Goal: Transaction & Acquisition: Purchase product/service

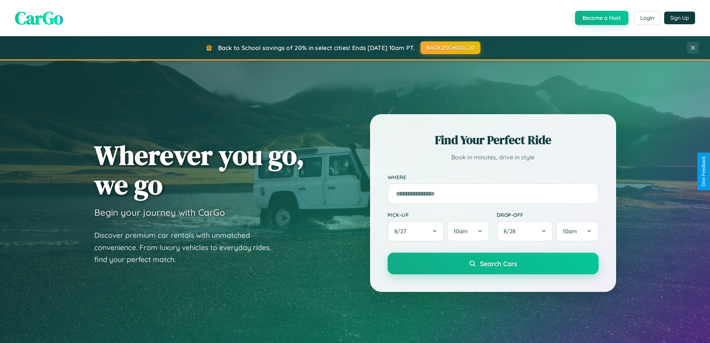
scroll to position [22, 0]
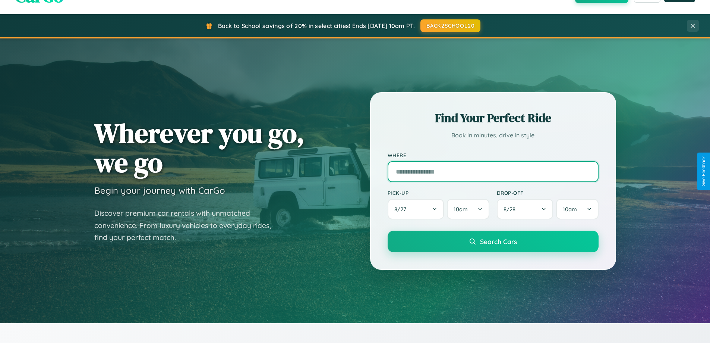
click at [493, 171] on input "text" at bounding box center [493, 171] width 211 height 21
type input "**********"
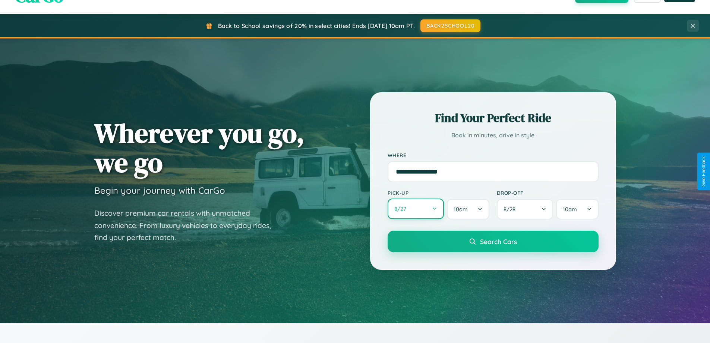
click at [416, 209] on button "8 / 27" at bounding box center [416, 208] width 57 height 21
select select "*"
select select "****"
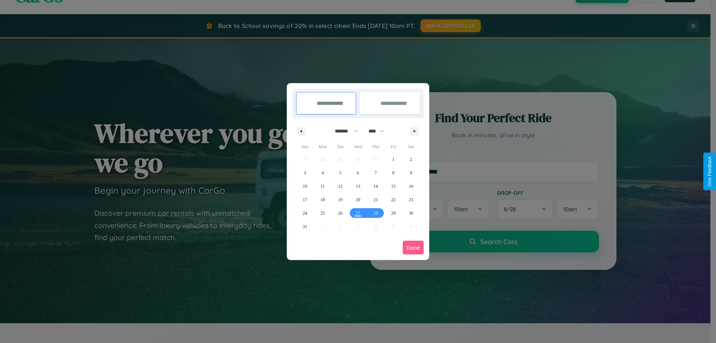
drag, startPoint x: 343, startPoint y: 131, endPoint x: 358, endPoint y: 149, distance: 23.9
click at [343, 131] on select "******* ******** ***** ***** *** **** **** ****** ********* ******* ******** **…" at bounding box center [345, 131] width 32 height 12
select select "*"
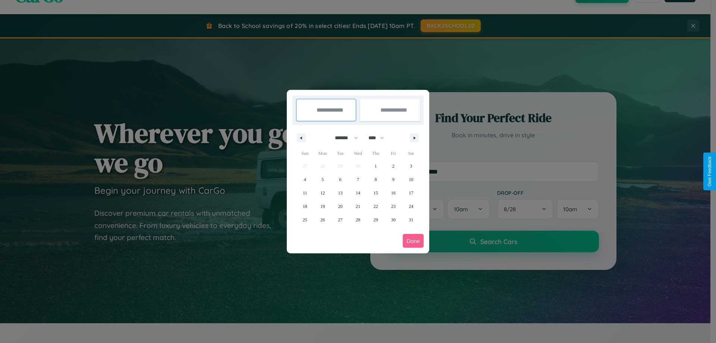
drag, startPoint x: 379, startPoint y: 138, endPoint x: 358, endPoint y: 149, distance: 24.7
click at [379, 138] on select "**** **** **** **** **** **** **** **** **** **** **** **** **** **** **** ****…" at bounding box center [376, 138] width 22 height 12
select select "****"
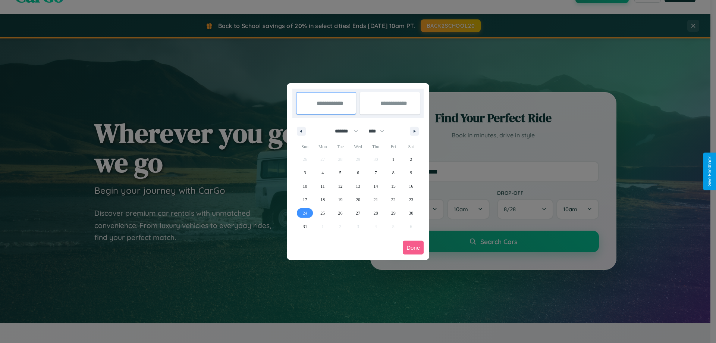
click at [305, 212] on span "24" at bounding box center [305, 212] width 4 height 13
type input "**********"
click at [340, 212] on span "26" at bounding box center [340, 212] width 4 height 13
type input "**********"
click at [413, 247] on button "Done" at bounding box center [413, 247] width 21 height 14
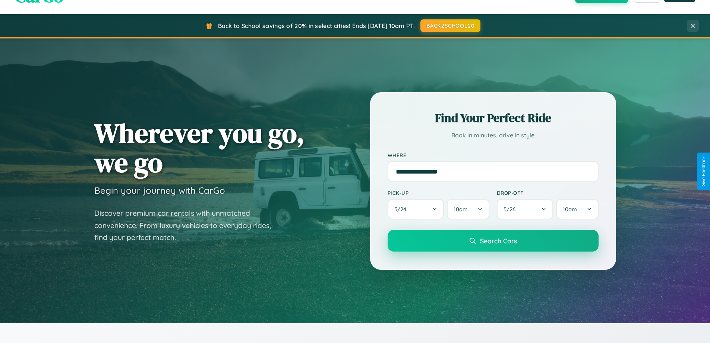
click at [493, 240] on span "Search Cars" at bounding box center [498, 240] width 37 height 8
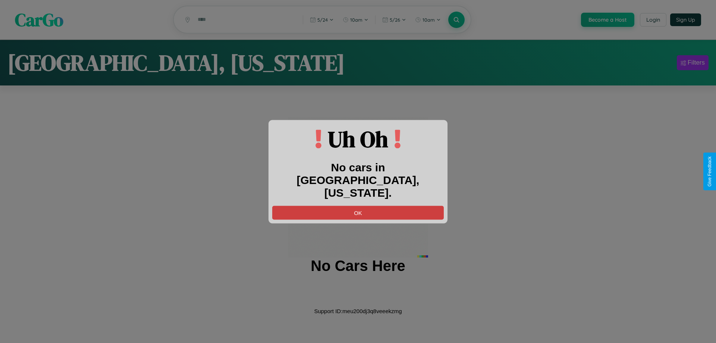
click at [358, 205] on button "OK" at bounding box center [357, 212] width 171 height 14
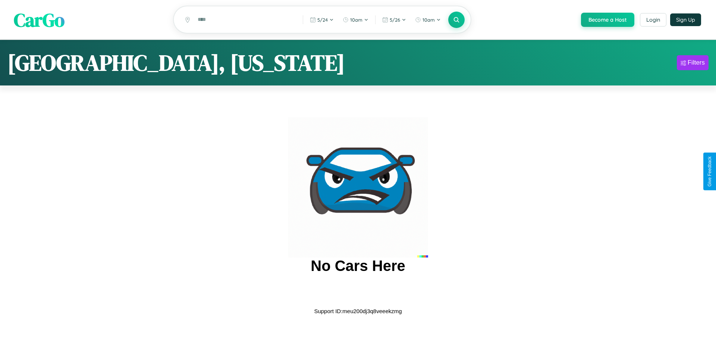
click at [39, 20] on span "CarGo" at bounding box center [39, 20] width 51 height 26
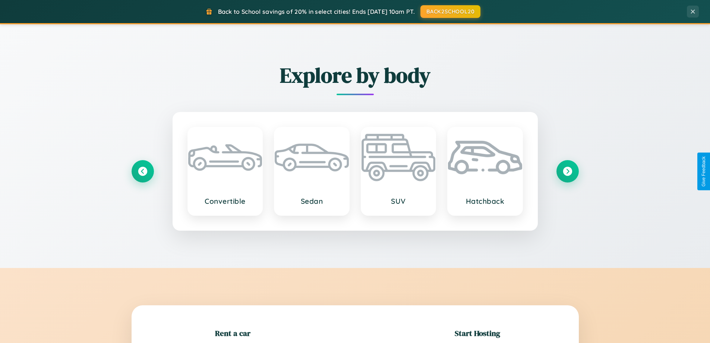
scroll to position [161, 0]
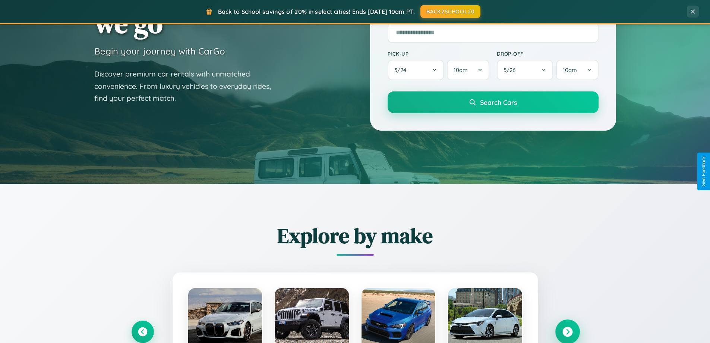
click at [567, 331] on icon at bounding box center [567, 332] width 10 height 10
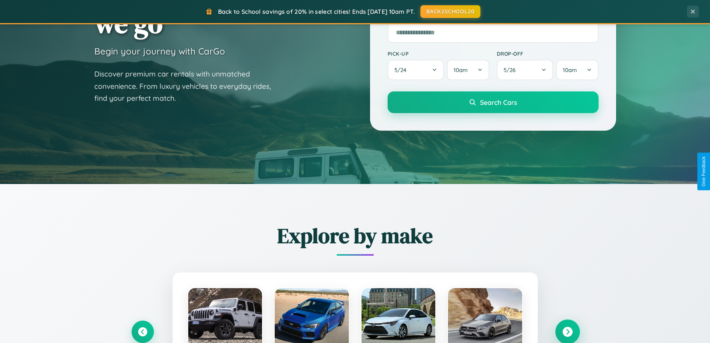
click at [567, 331] on icon at bounding box center [567, 332] width 10 height 10
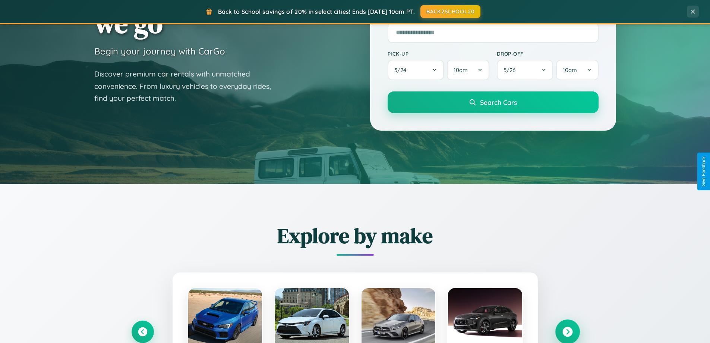
click at [567, 331] on icon at bounding box center [567, 332] width 10 height 10
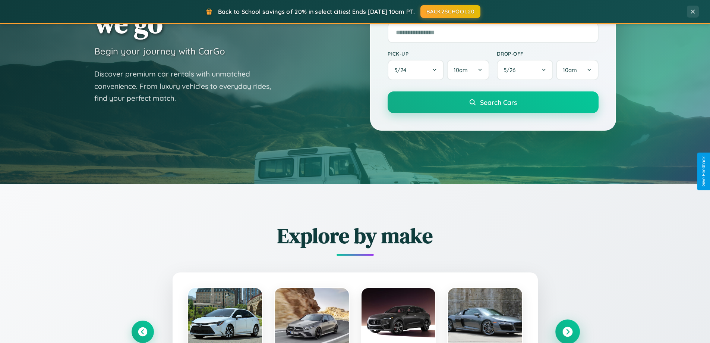
click at [567, 331] on icon at bounding box center [567, 332] width 10 height 10
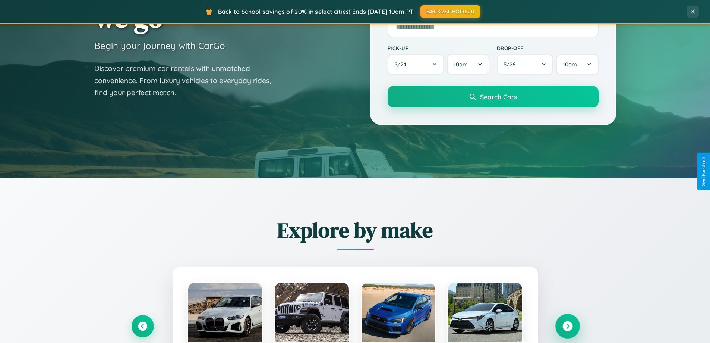
scroll to position [1434, 0]
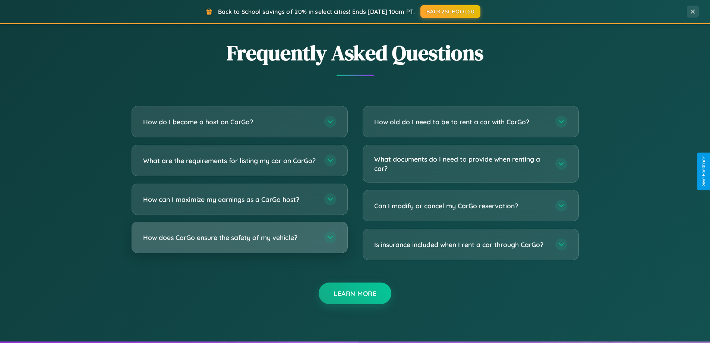
click at [239, 242] on h3 "How does CarGo ensure the safety of my vehicle?" at bounding box center [230, 237] width 174 height 9
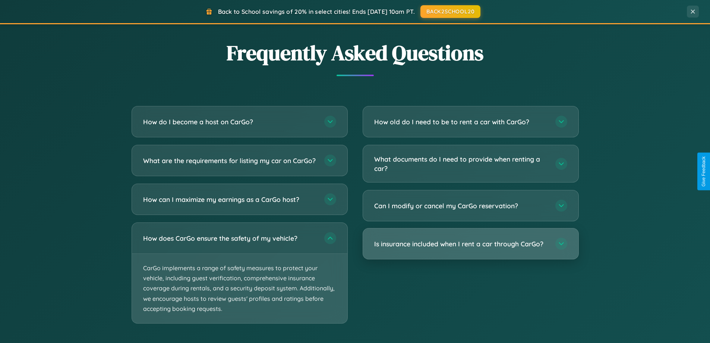
click at [470, 244] on h3 "Is insurance included when I rent a car through CarGo?" at bounding box center [461, 243] width 174 height 9
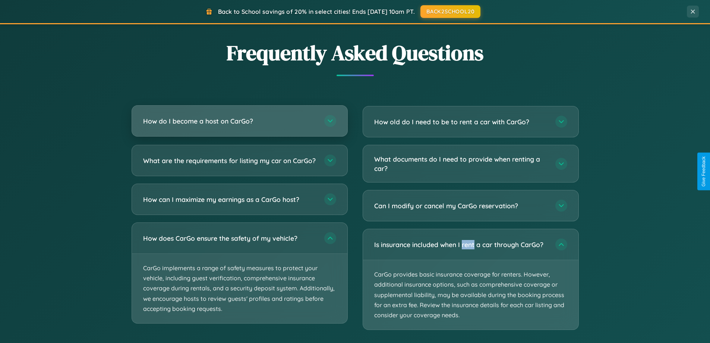
click at [239, 122] on h3 "How do I become a host on CarGo?" at bounding box center [230, 120] width 174 height 9
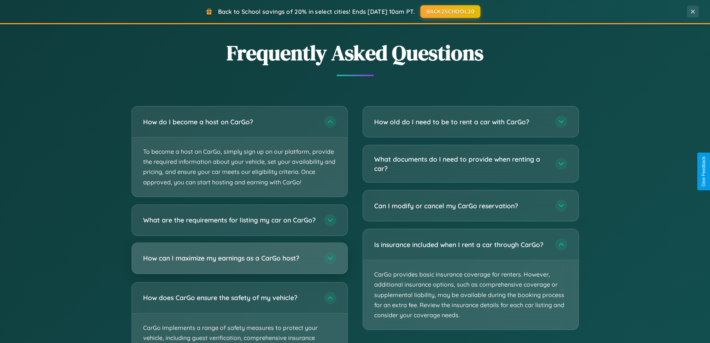
click at [239, 262] on h3 "How can I maximize my earnings as a CarGo host?" at bounding box center [230, 257] width 174 height 9
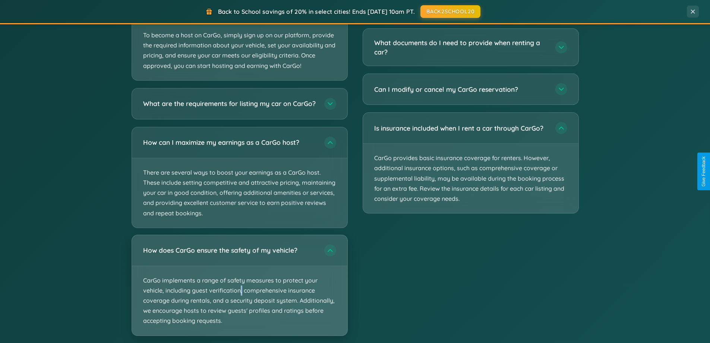
scroll to position [1198, 0]
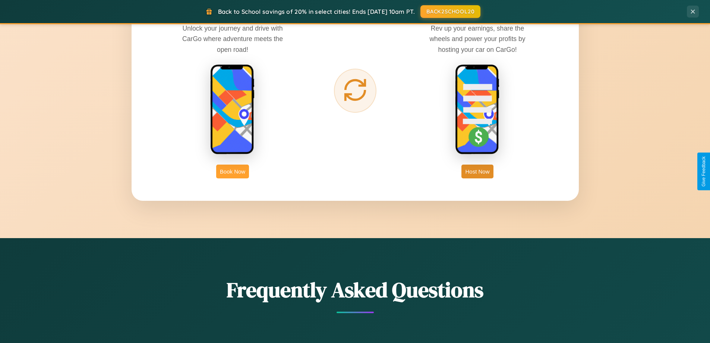
click at [233, 171] on button "Book Now" at bounding box center [232, 171] width 33 height 14
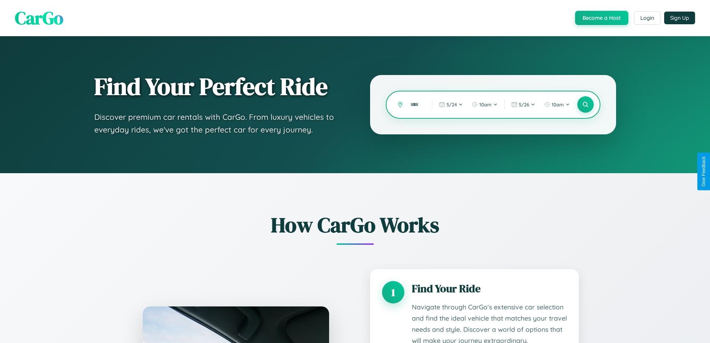
click at [416, 104] on input "text" at bounding box center [416, 104] width 18 height 13
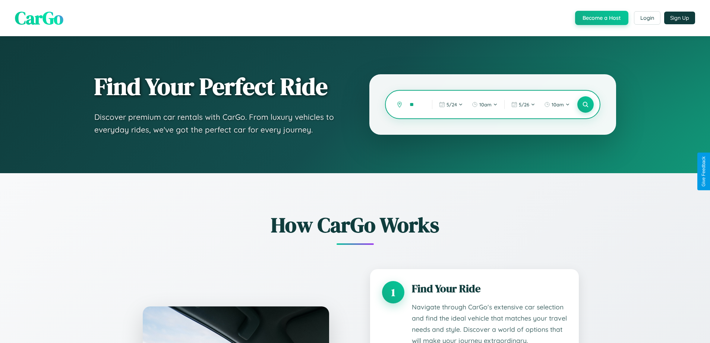
type input "*"
type input "*****"
click at [585, 104] on icon at bounding box center [585, 104] width 7 height 7
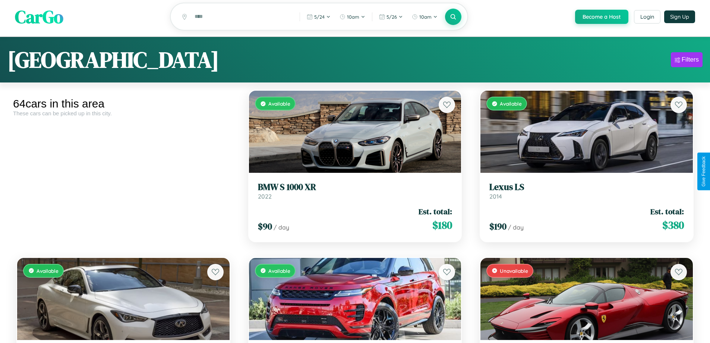
scroll to position [45, 0]
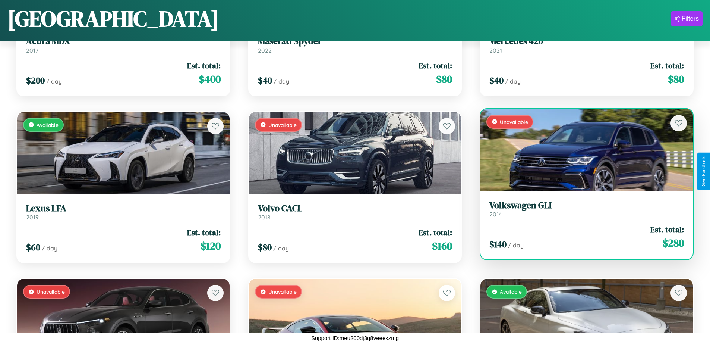
click at [582, 211] on h3 "Volkswagen GLI" at bounding box center [586, 205] width 195 height 11
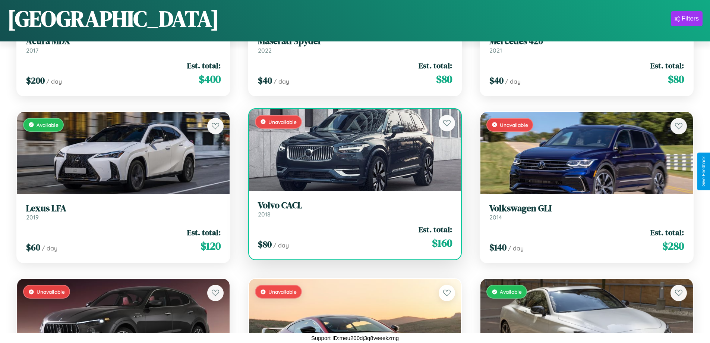
scroll to position [1607, 0]
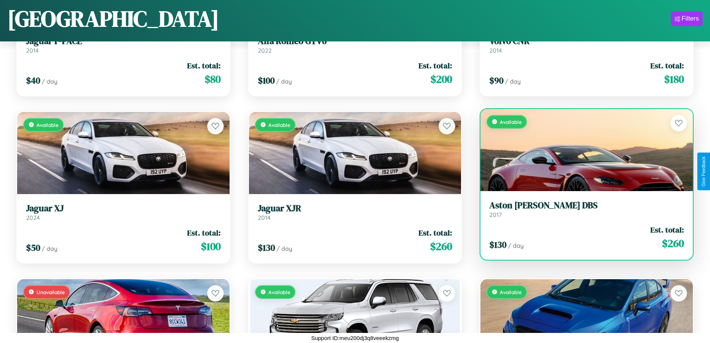
click at [582, 210] on link "Aston Martin DBS 2017" at bounding box center [586, 209] width 195 height 18
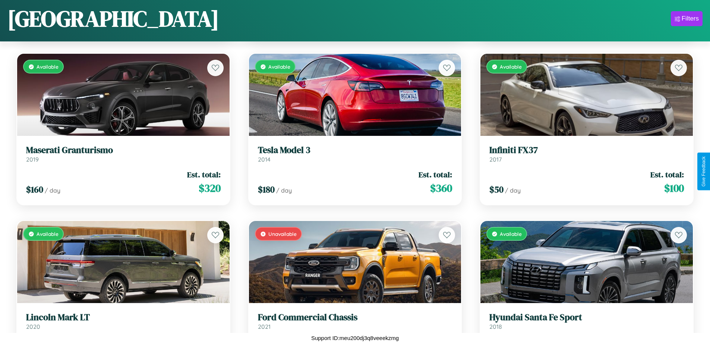
scroll to position [2942, 0]
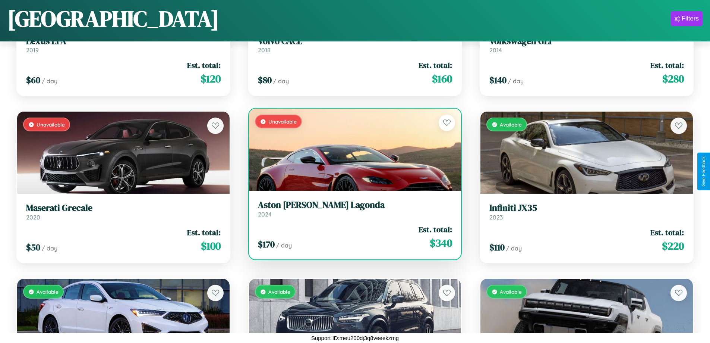
click at [352, 149] on div "Unavailable" at bounding box center [355, 149] width 212 height 82
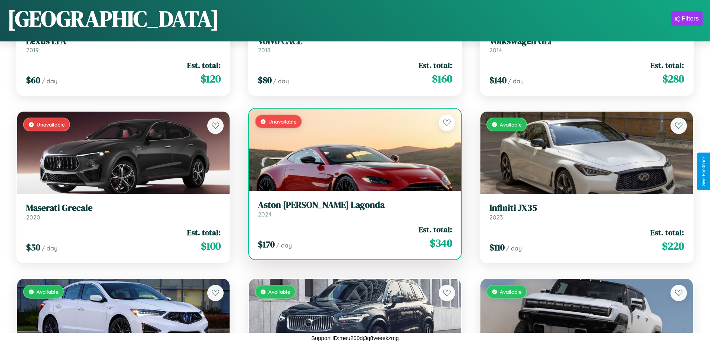
click at [352, 149] on div "Unavailable" at bounding box center [355, 149] width 212 height 82
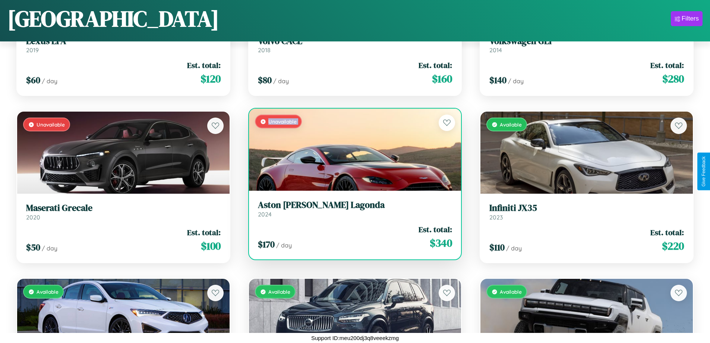
click at [352, 149] on div "Unavailable" at bounding box center [355, 149] width 212 height 82
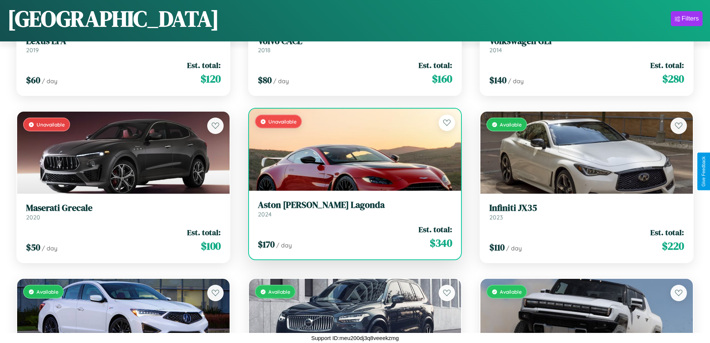
click at [352, 149] on div "Unavailable" at bounding box center [355, 149] width 212 height 82
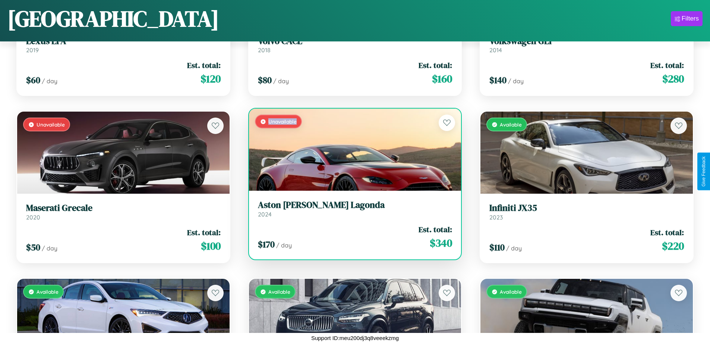
click at [352, 149] on div "Unavailable" at bounding box center [355, 149] width 212 height 82
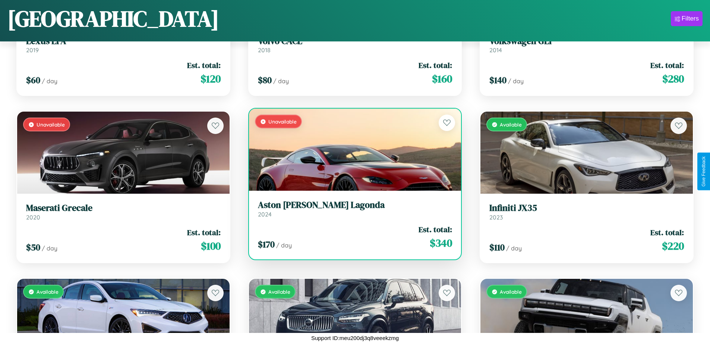
click at [352, 208] on h3 "Aston Martin Lagonda" at bounding box center [355, 204] width 195 height 11
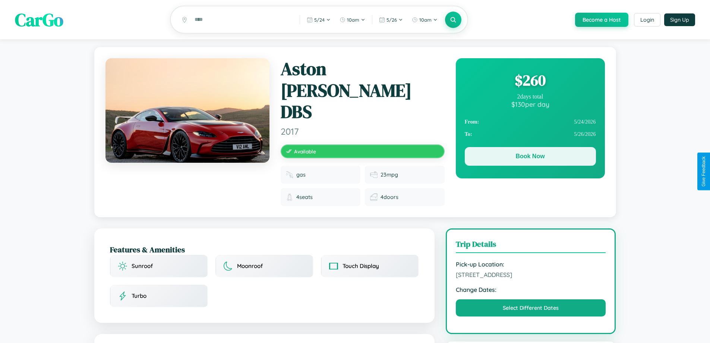
click at [530, 158] on button "Book Now" at bounding box center [530, 156] width 131 height 19
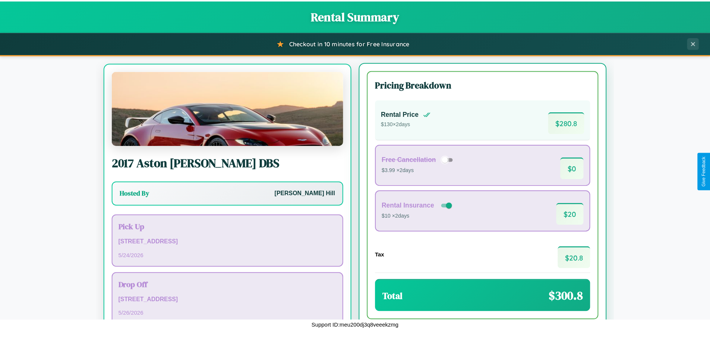
scroll to position [35, 0]
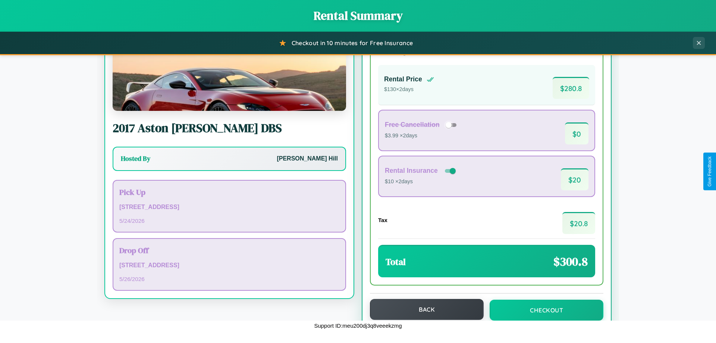
click at [423, 310] on button "Back" at bounding box center [427, 309] width 114 height 21
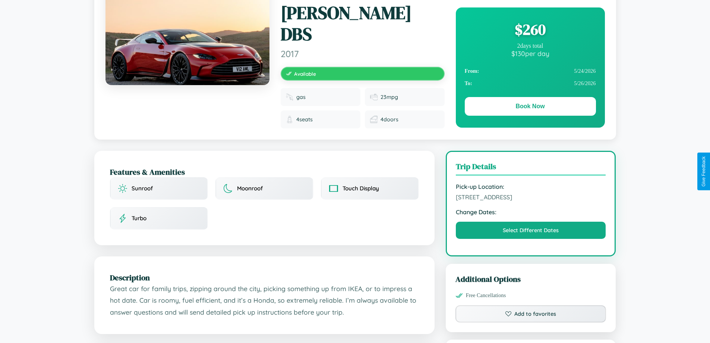
scroll to position [245, 0]
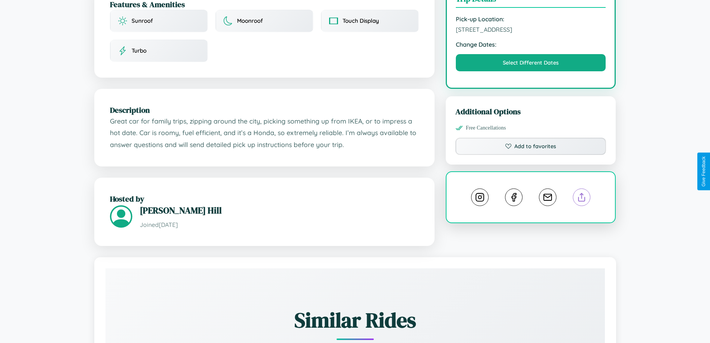
click at [582, 193] on line at bounding box center [582, 195] width 0 height 5
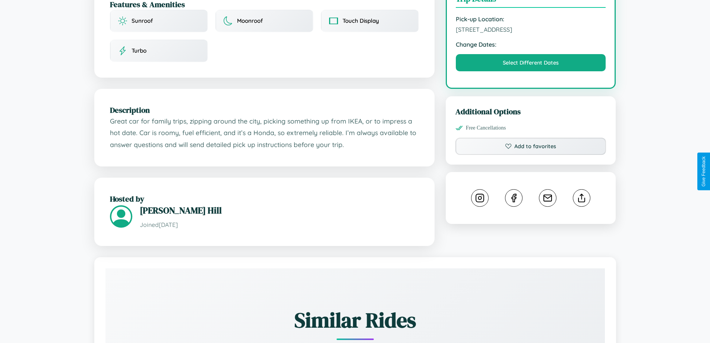
scroll to position [0, 0]
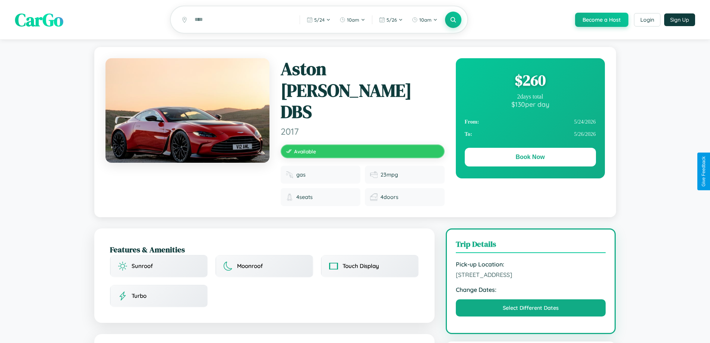
click at [530, 81] on div "$ 260" at bounding box center [530, 80] width 131 height 20
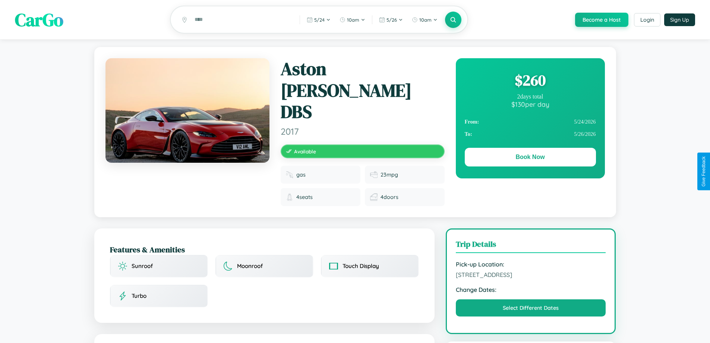
click at [530, 81] on div "$ 260" at bounding box center [530, 80] width 131 height 20
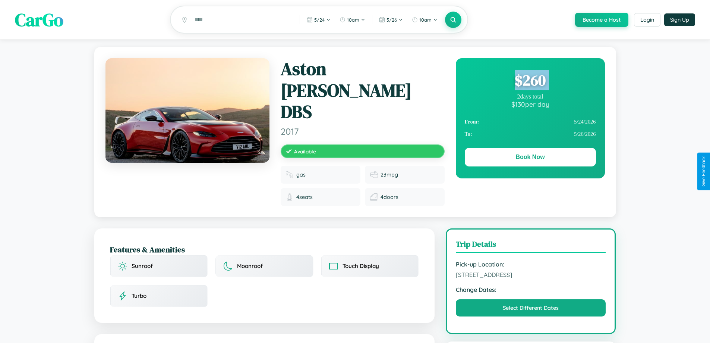
click at [530, 81] on div "$ 260" at bounding box center [530, 80] width 131 height 20
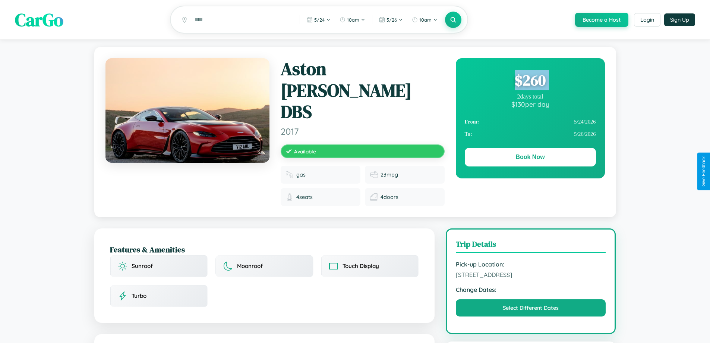
click at [530, 81] on div "$ 260" at bounding box center [530, 80] width 131 height 20
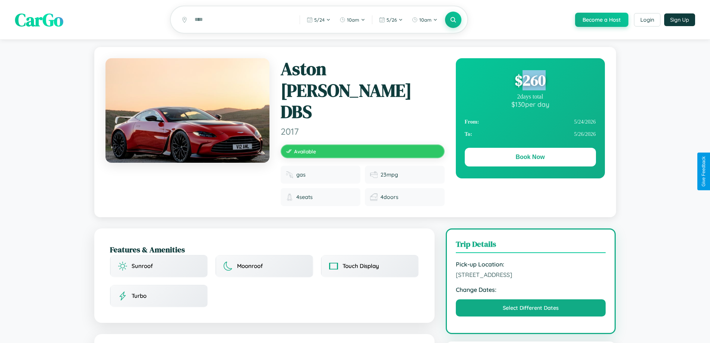
click at [530, 81] on div "$ 260" at bounding box center [530, 80] width 131 height 20
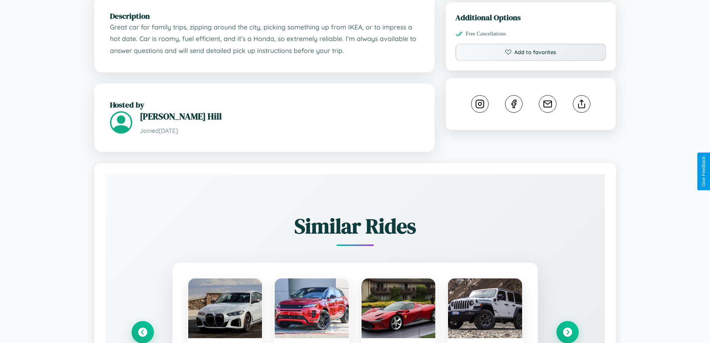
scroll to position [437, 0]
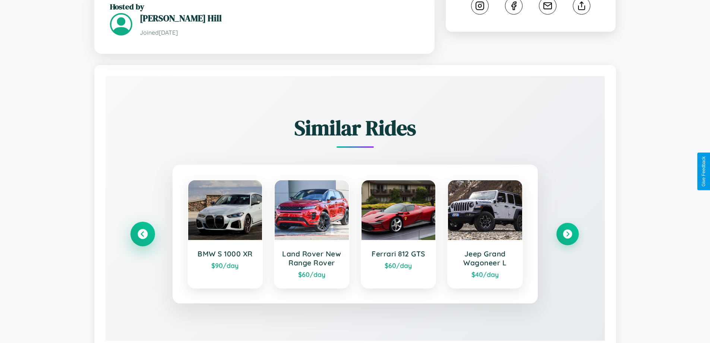
click at [142, 228] on icon at bounding box center [143, 233] width 10 height 10
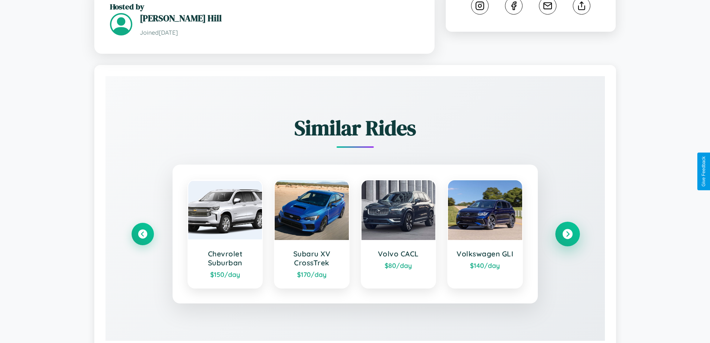
click at [567, 228] on icon at bounding box center [567, 233] width 10 height 10
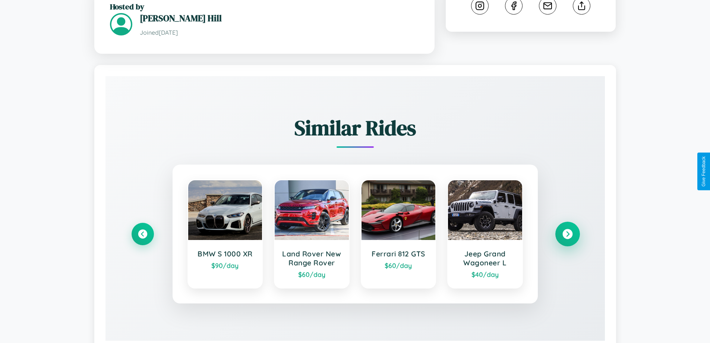
click at [567, 228] on icon at bounding box center [567, 233] width 10 height 10
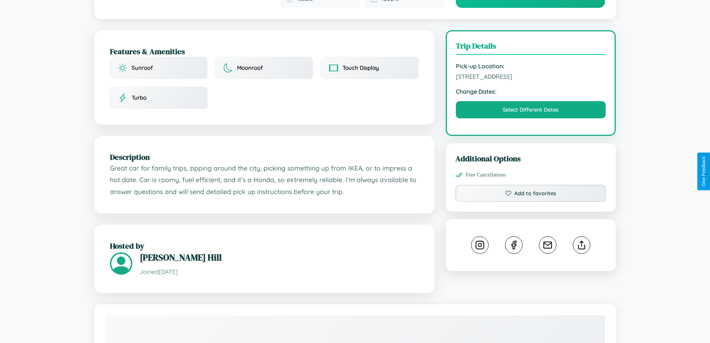
scroll to position [193, 0]
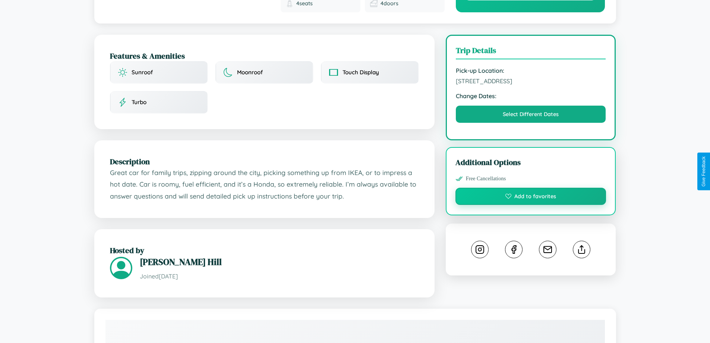
click at [531, 187] on button "Add to favorites" at bounding box center [530, 195] width 151 height 17
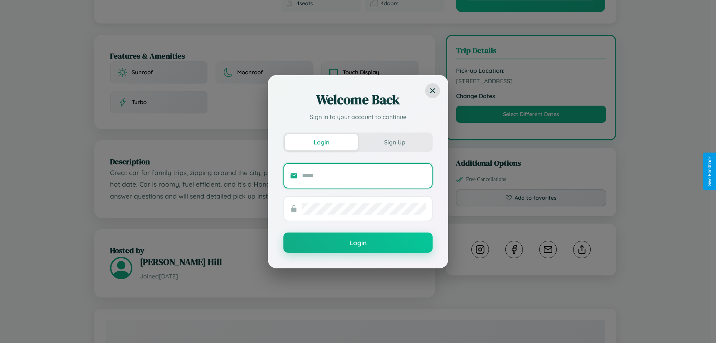
click at [364, 175] on input "text" at bounding box center [364, 176] width 124 height 12
type input "**********"
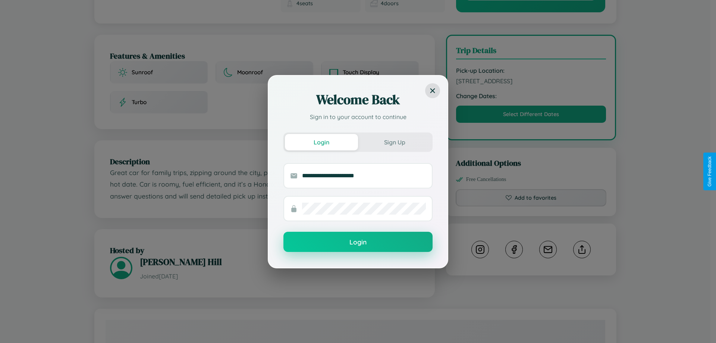
click at [358, 242] on button "Login" at bounding box center [357, 241] width 149 height 20
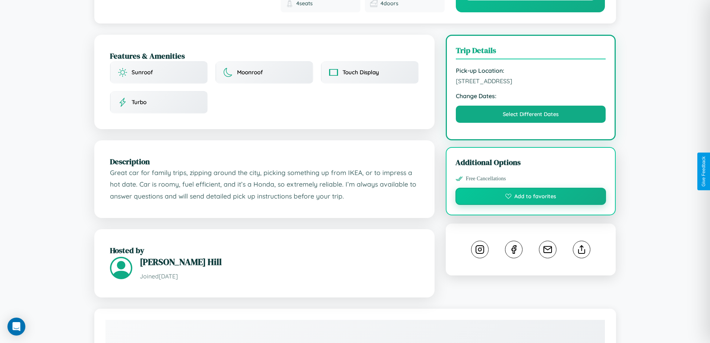
click at [531, 187] on button "Add to favorites" at bounding box center [530, 195] width 151 height 17
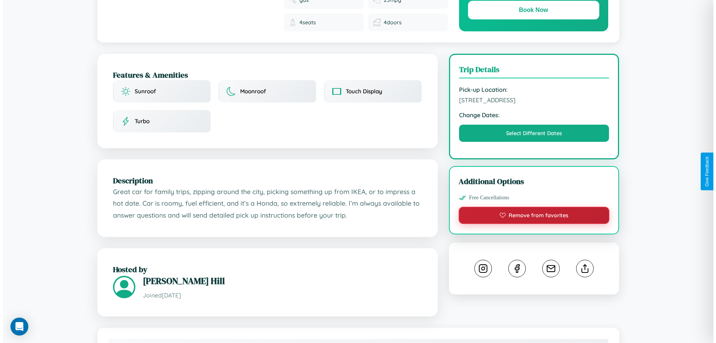
scroll to position [0, 0]
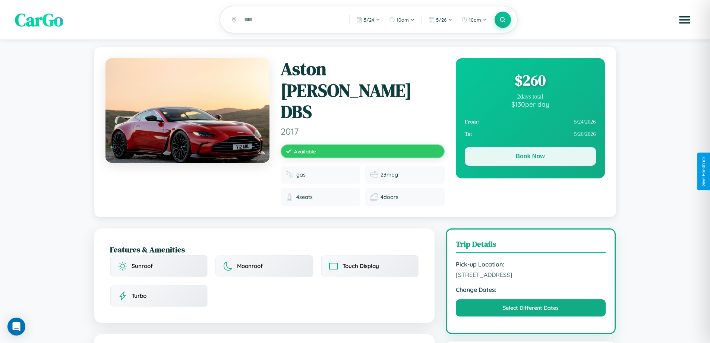
click at [530, 157] on button "Book Now" at bounding box center [530, 156] width 131 height 19
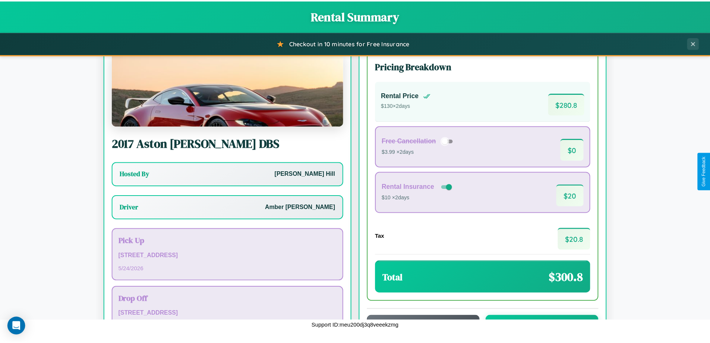
scroll to position [54, 0]
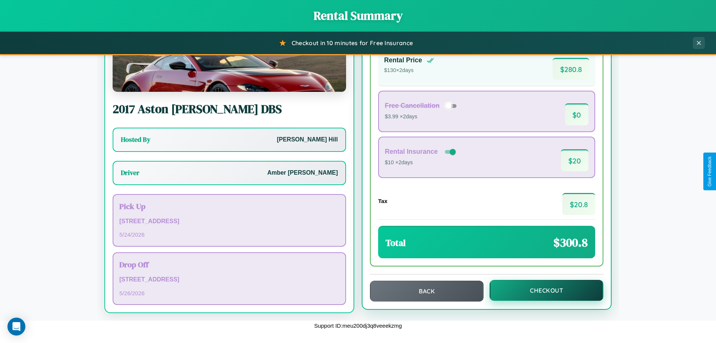
click at [541, 290] on button "Checkout" at bounding box center [546, 290] width 114 height 21
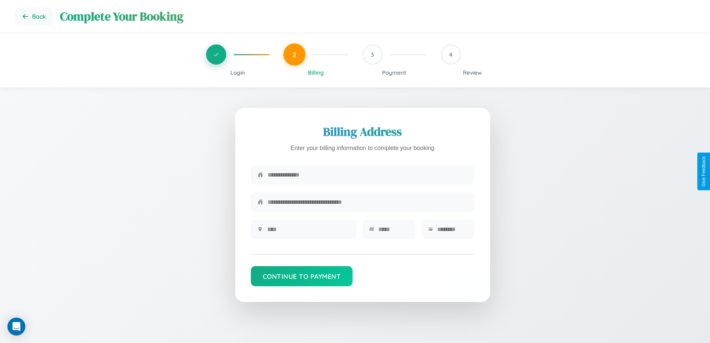
click at [368, 175] on input "text" at bounding box center [368, 174] width 200 height 18
type input "**********"
click at [308, 231] on input "text" at bounding box center [308, 229] width 83 height 18
type input "********"
click at [393, 231] on input "text" at bounding box center [393, 229] width 31 height 18
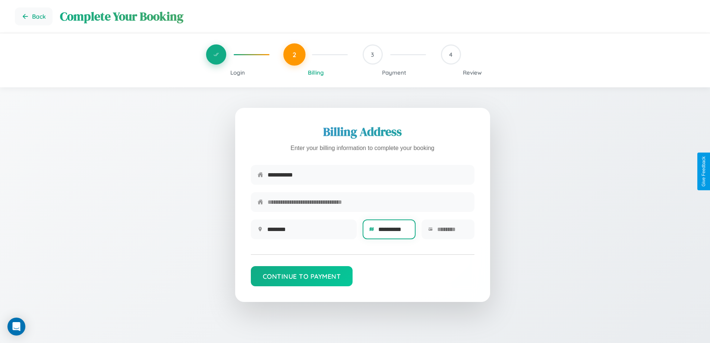
scroll to position [0, 3]
type input "**********"
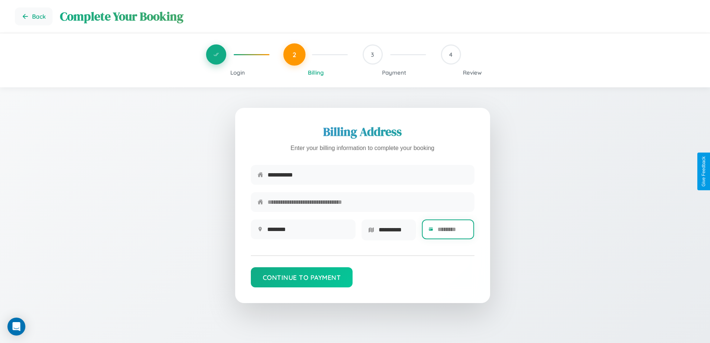
scroll to position [0, 0]
click at [452, 231] on input "text" at bounding box center [453, 229] width 30 height 18
type input "*****"
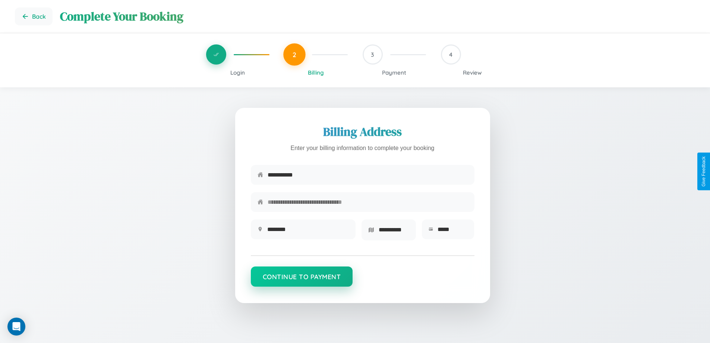
click at [302, 279] on button "Continue to Payment" at bounding box center [302, 276] width 102 height 20
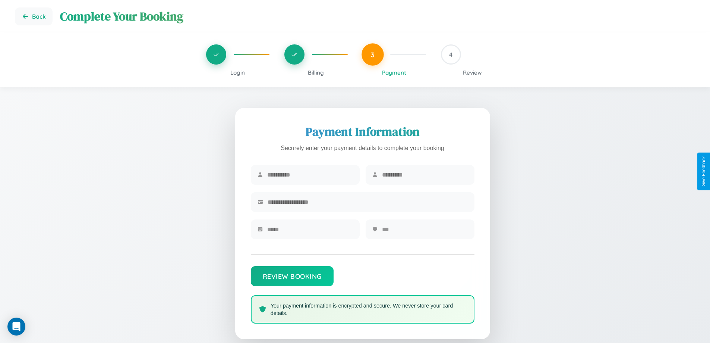
click at [310, 175] on input "text" at bounding box center [310, 174] width 86 height 18
type input "*****"
click at [425, 175] on input "text" at bounding box center [425, 174] width 86 height 18
type input "********"
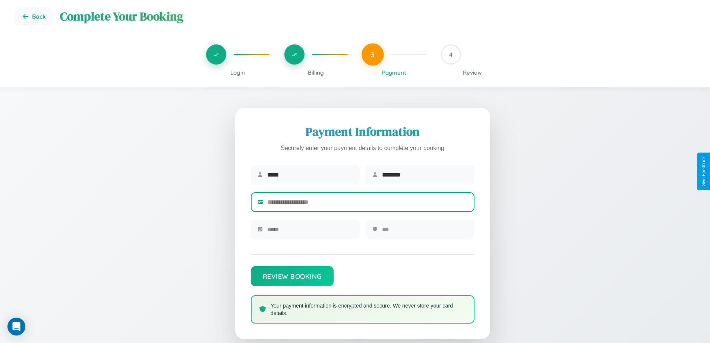
click at [368, 203] on input "text" at bounding box center [368, 202] width 200 height 18
type input "**********"
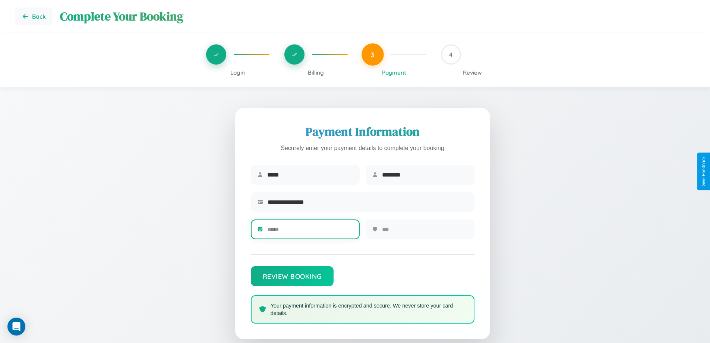
click at [310, 231] on input "text" at bounding box center [310, 229] width 86 height 18
type input "*****"
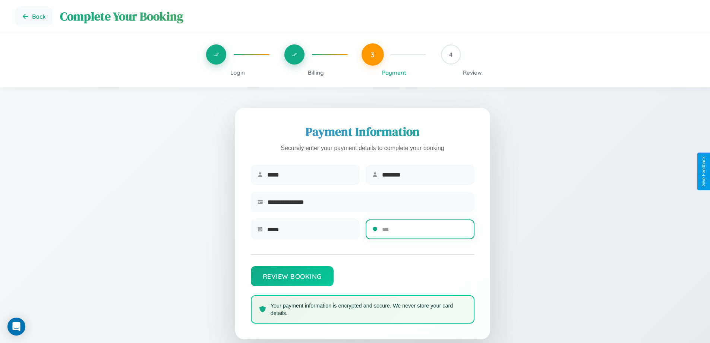
click at [425, 231] on input "text" at bounding box center [425, 229] width 86 height 18
type input "***"
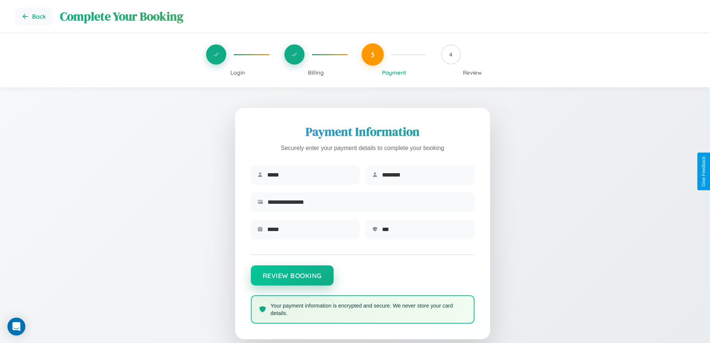
click at [292, 279] on button "Review Booking" at bounding box center [292, 275] width 83 height 20
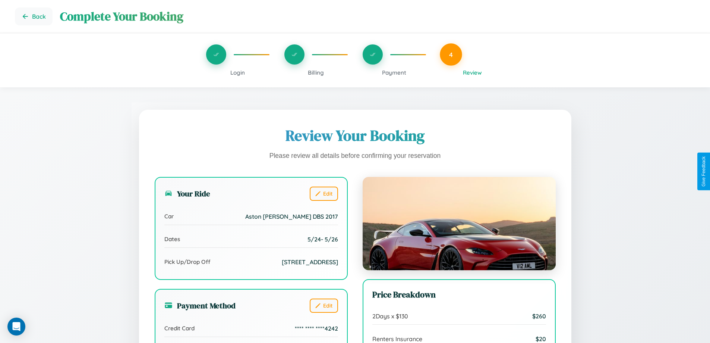
click at [394, 72] on span "Payment" at bounding box center [394, 72] width 24 height 7
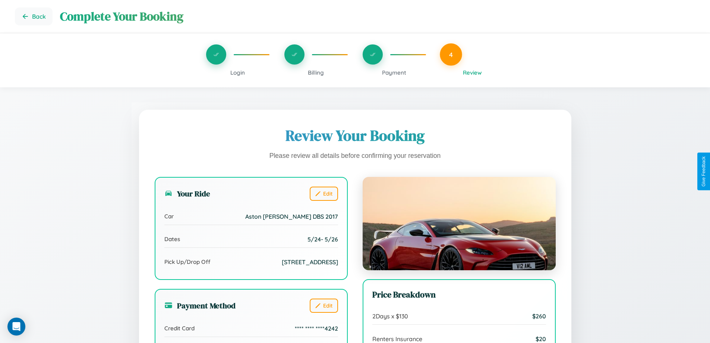
click at [394, 72] on span "Payment" at bounding box center [394, 72] width 24 height 7
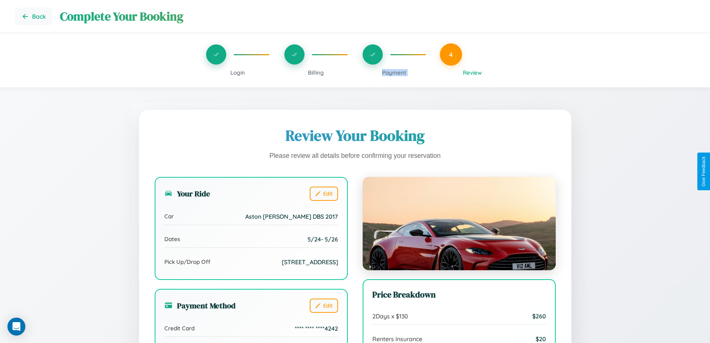
click at [394, 72] on span "Payment" at bounding box center [394, 72] width 24 height 7
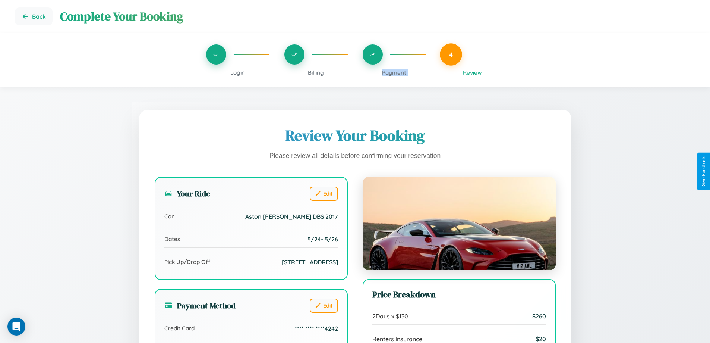
click at [394, 72] on span "Payment" at bounding box center [394, 72] width 24 height 7
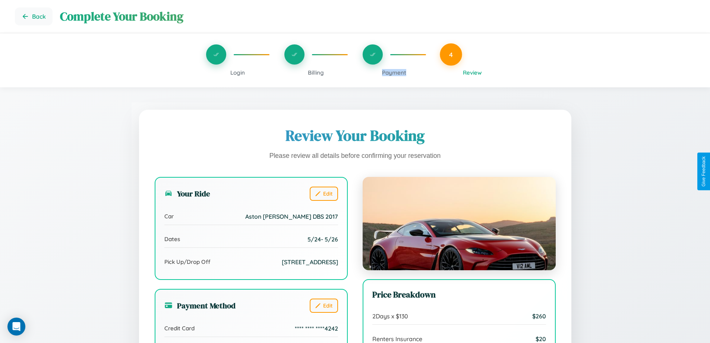
click at [394, 72] on span "Payment" at bounding box center [394, 72] width 24 height 7
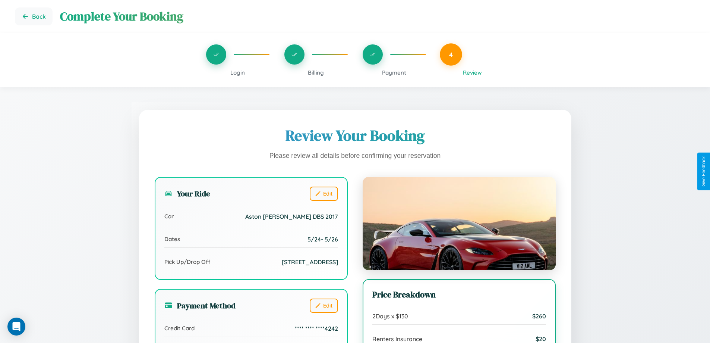
scroll to position [60, 0]
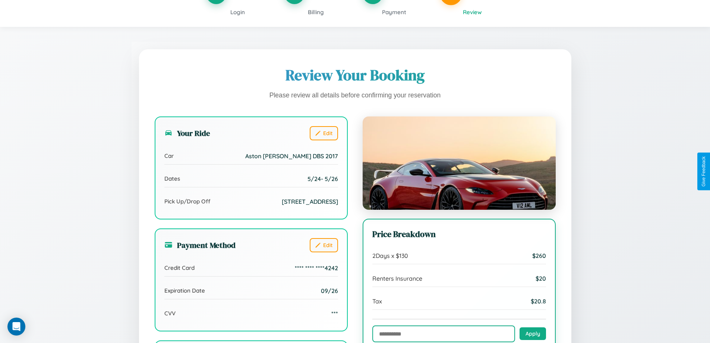
click at [444, 334] on input "text" at bounding box center [443, 333] width 143 height 17
type input "**********"
click at [533, 334] on button "Apply" at bounding box center [533, 333] width 26 height 13
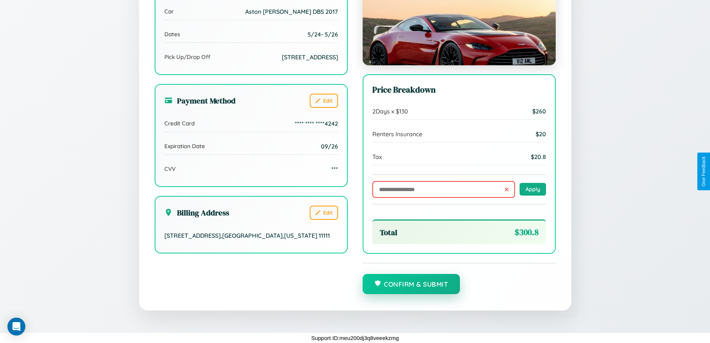
click at [411, 284] on button "Confirm & Submit" at bounding box center [412, 284] width 98 height 20
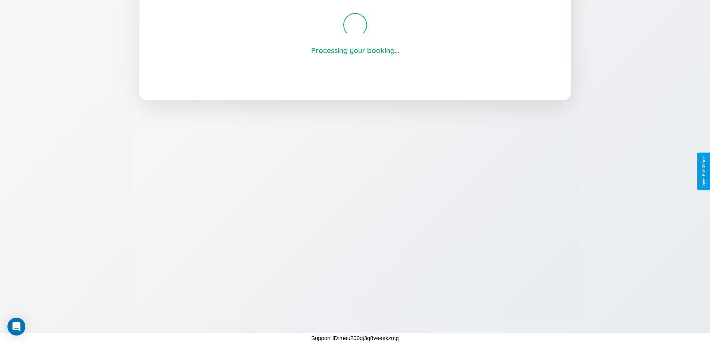
scroll to position [142, 0]
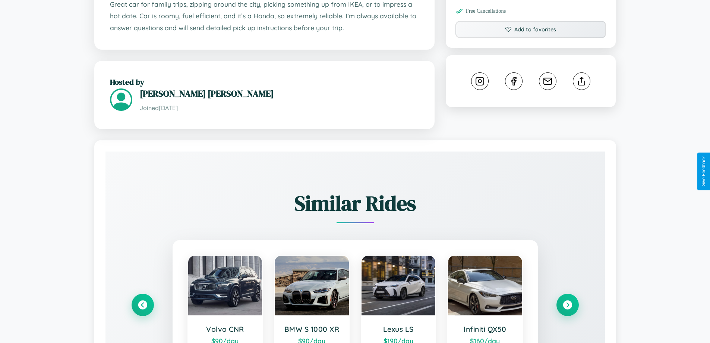
scroll to position [451, 0]
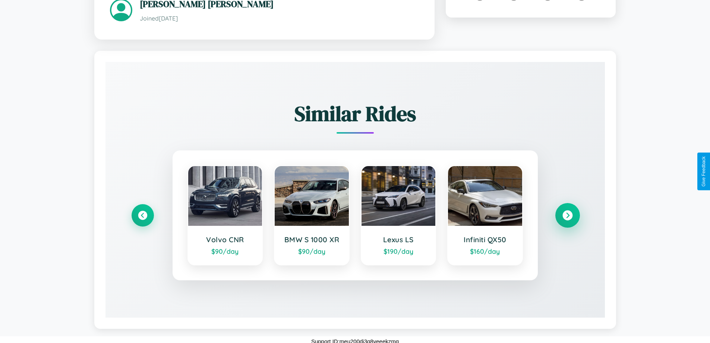
click at [567, 211] on icon at bounding box center [567, 215] width 10 height 10
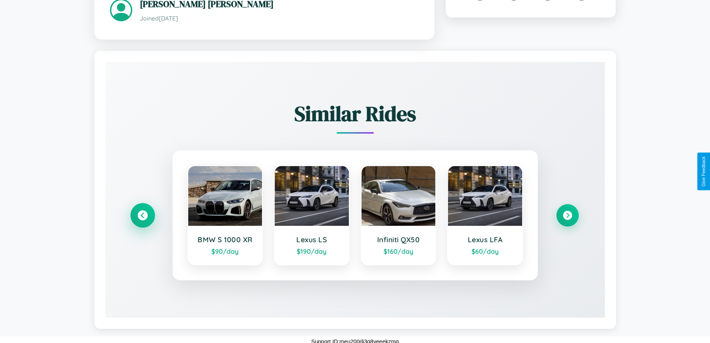
click at [142, 211] on icon at bounding box center [143, 215] width 10 height 10
